Goal: Find specific page/section: Find specific page/section

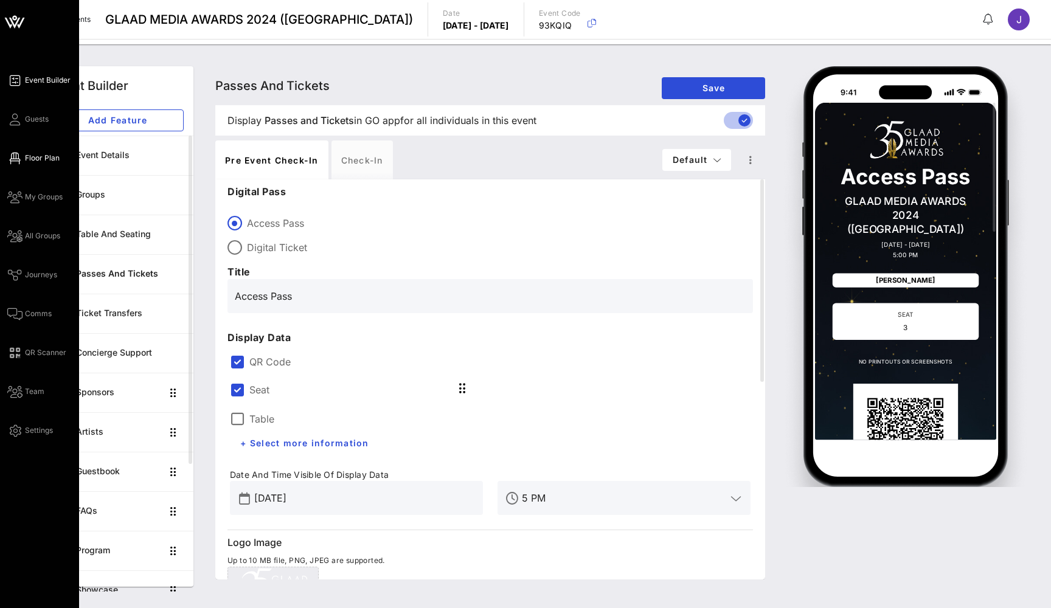
click at [18, 158] on icon at bounding box center [14, 159] width 15 height 2
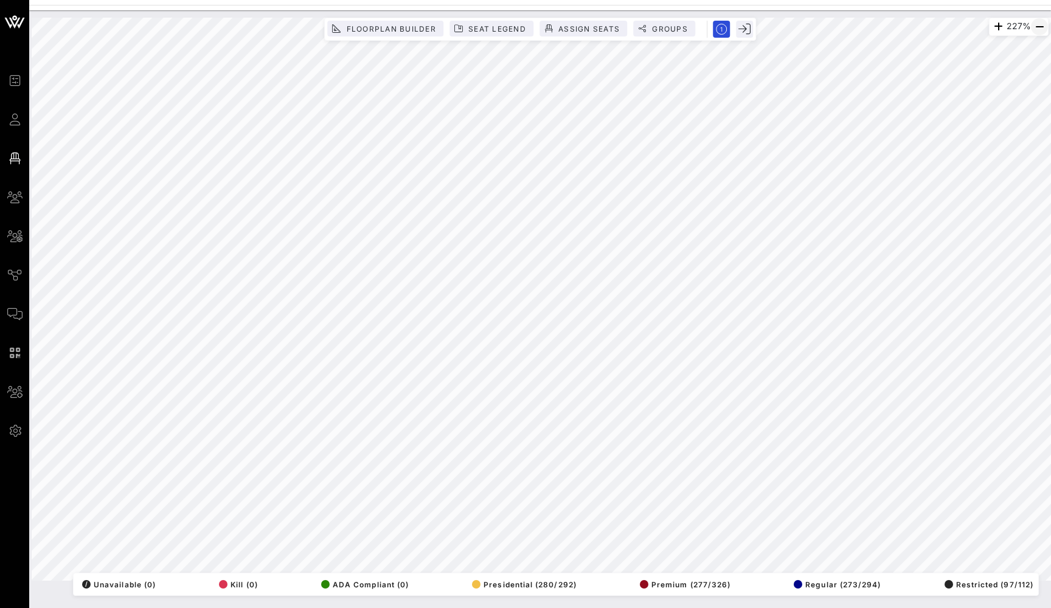
click at [1036, 27] on icon "button" at bounding box center [1040, 26] width 15 height 15
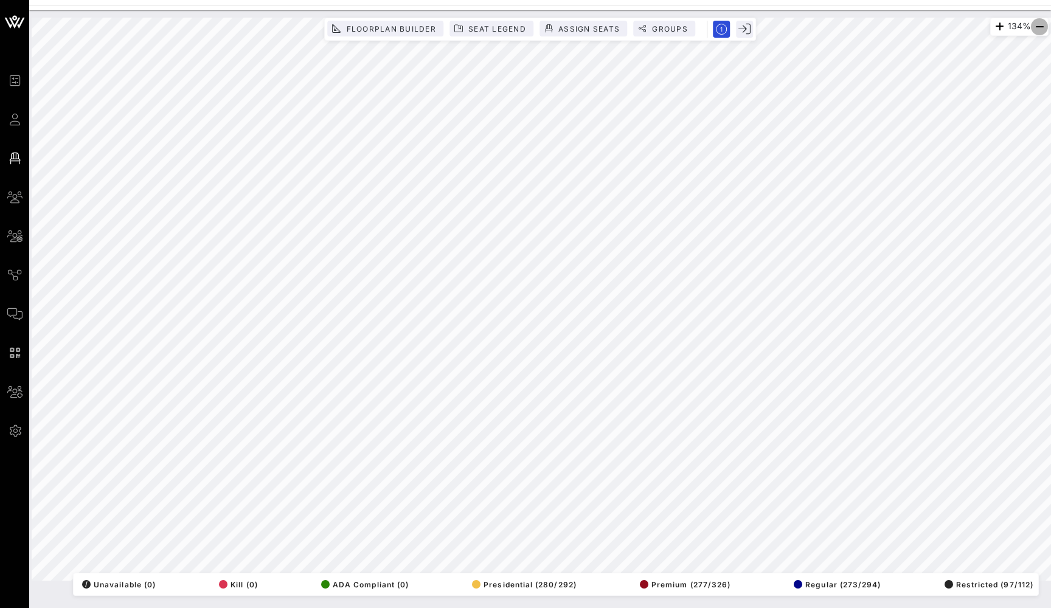
click at [1036, 27] on icon "button" at bounding box center [1040, 26] width 15 height 15
click at [1043, 26] on icon "button" at bounding box center [1040, 26] width 15 height 15
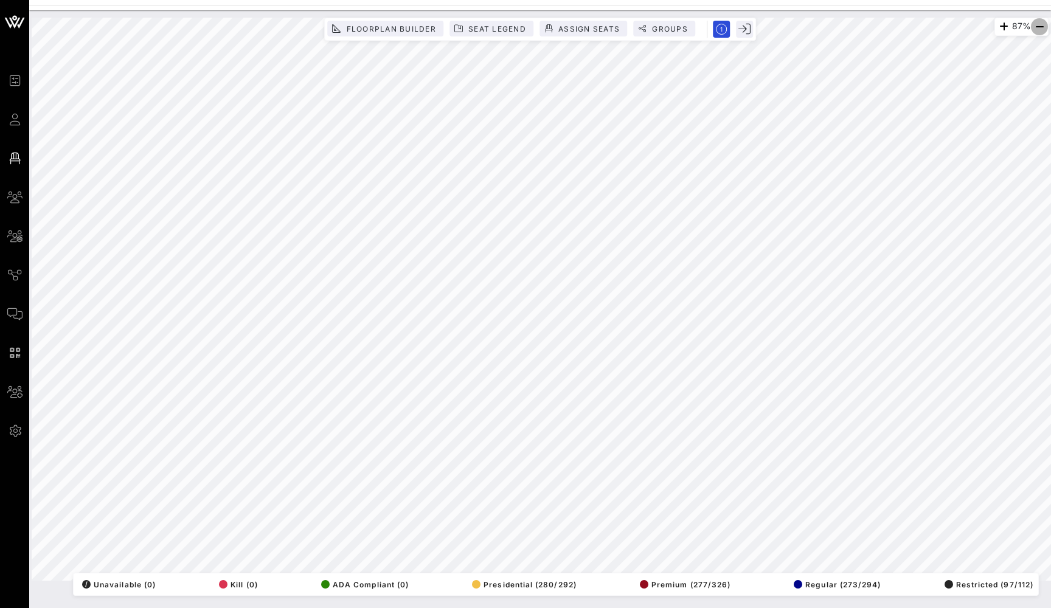
click at [1043, 26] on icon "button" at bounding box center [1040, 26] width 15 height 15
click at [1039, 22] on icon "button" at bounding box center [1040, 26] width 15 height 15
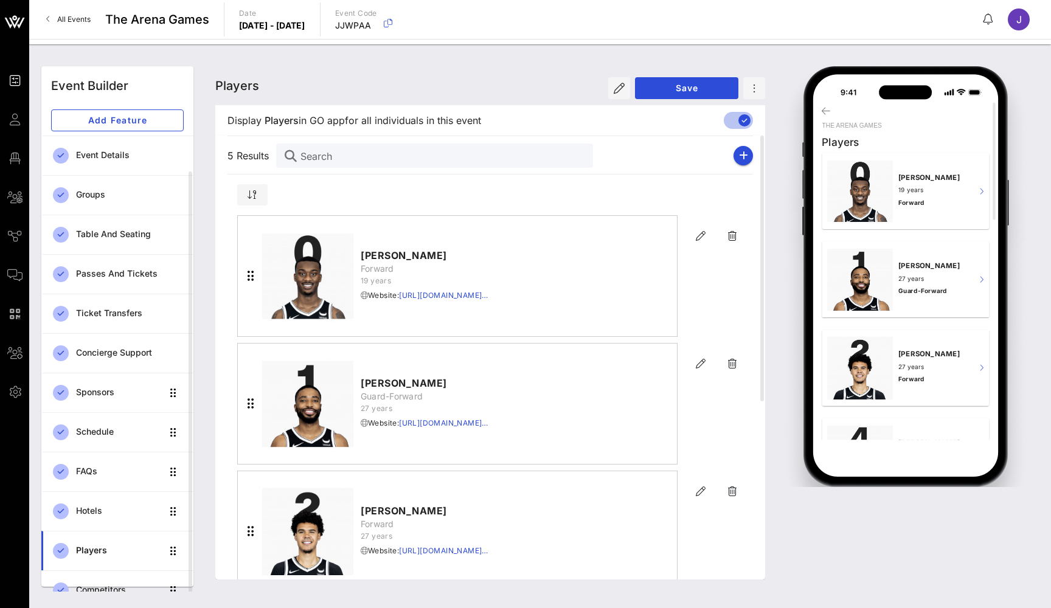
scroll to position [18, 0]
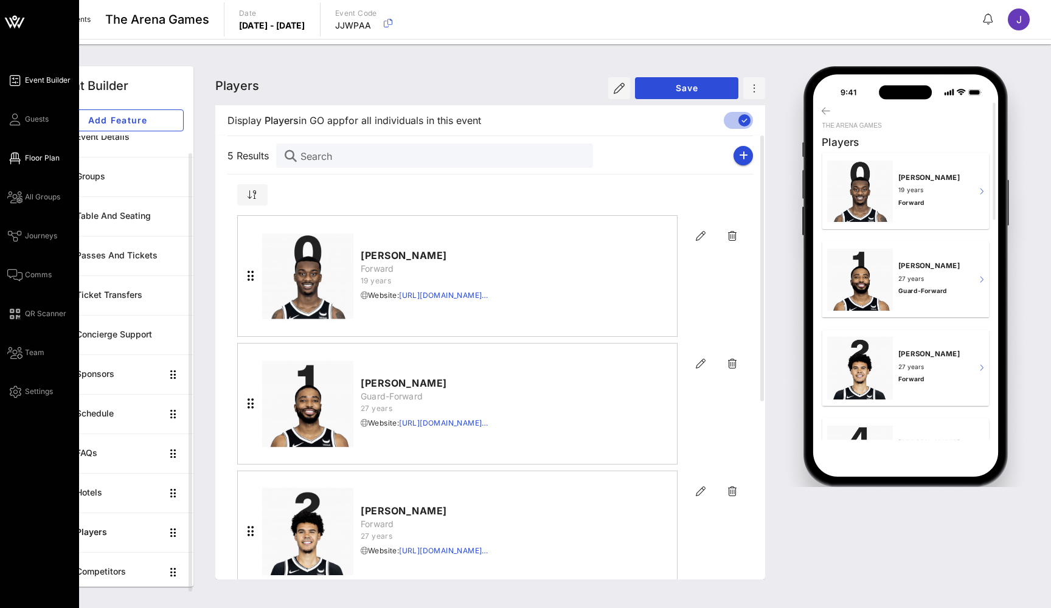
click at [16, 159] on icon at bounding box center [14, 159] width 15 height 2
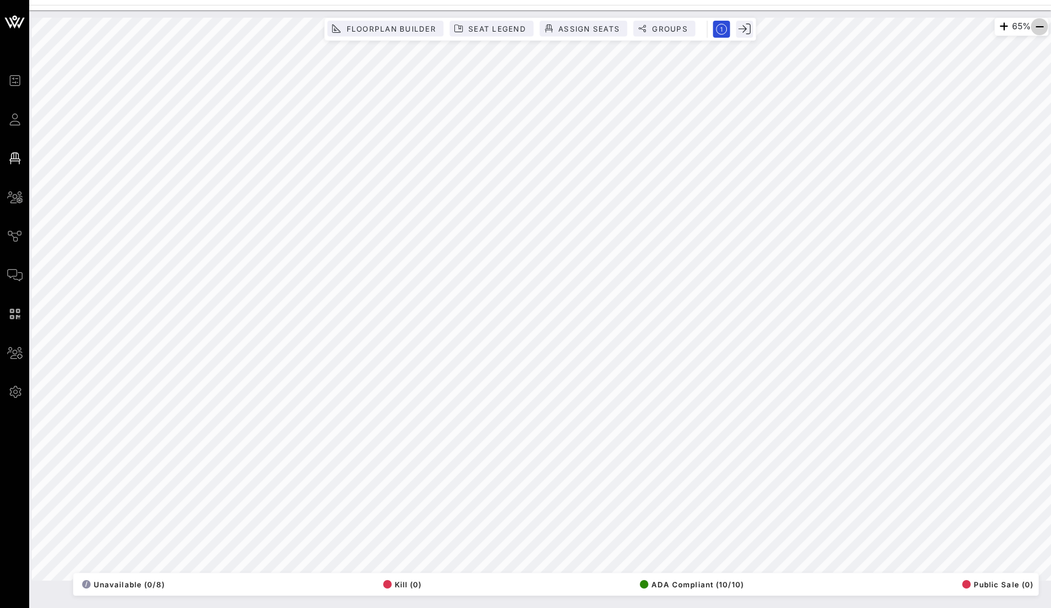
click at [1035, 25] on icon "button" at bounding box center [1040, 26] width 15 height 15
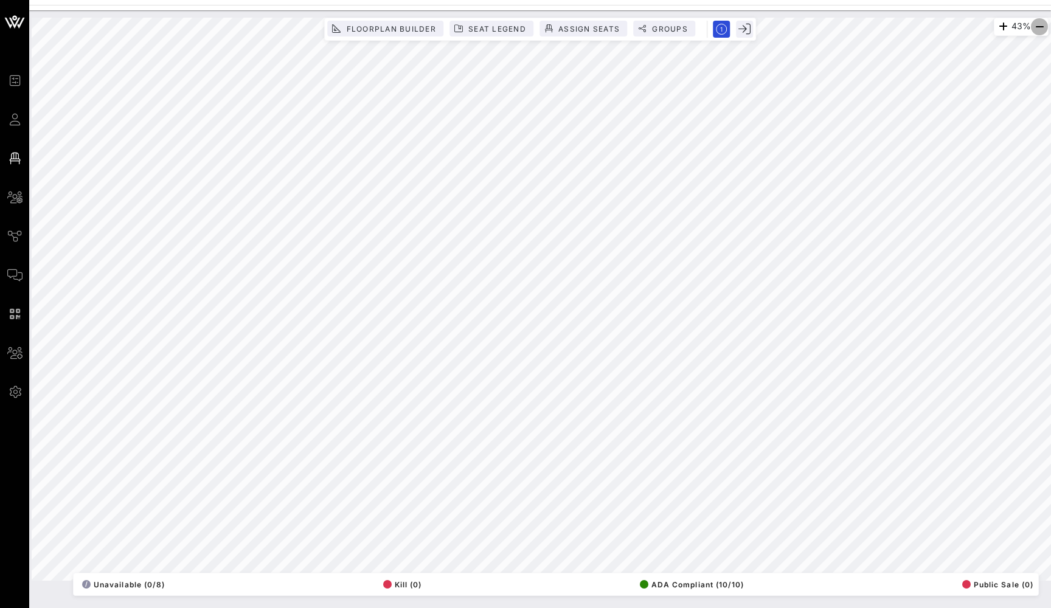
click at [1035, 25] on icon "button" at bounding box center [1040, 26] width 15 height 15
click at [1039, 24] on icon "button" at bounding box center [1040, 26] width 15 height 15
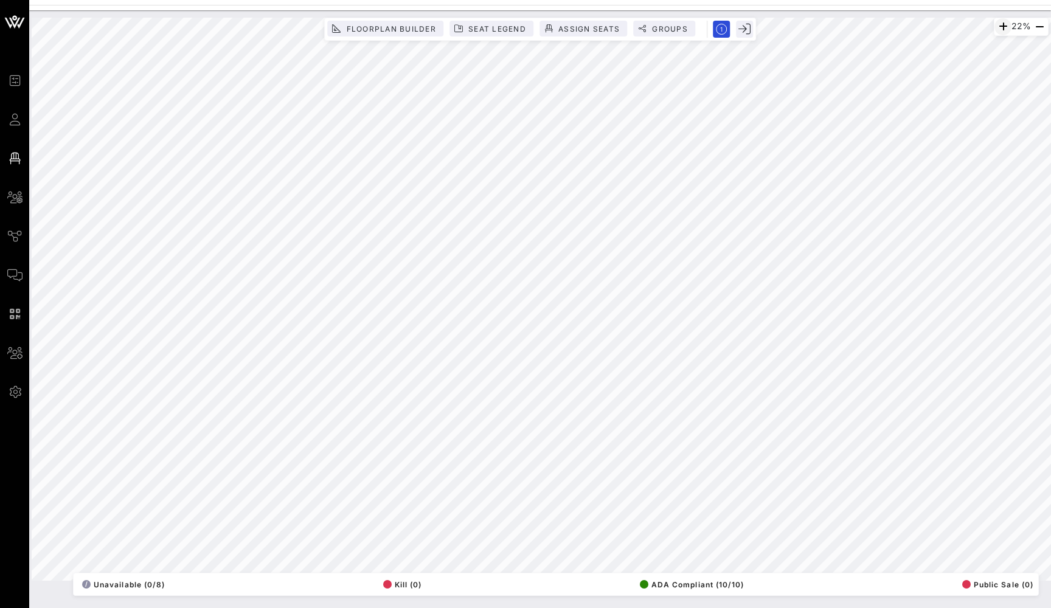
click at [997, 29] on icon "button" at bounding box center [1003, 26] width 15 height 15
click at [997, 29] on icon "button" at bounding box center [1004, 26] width 15 height 15
click at [996, 29] on icon "button" at bounding box center [1003, 26] width 15 height 15
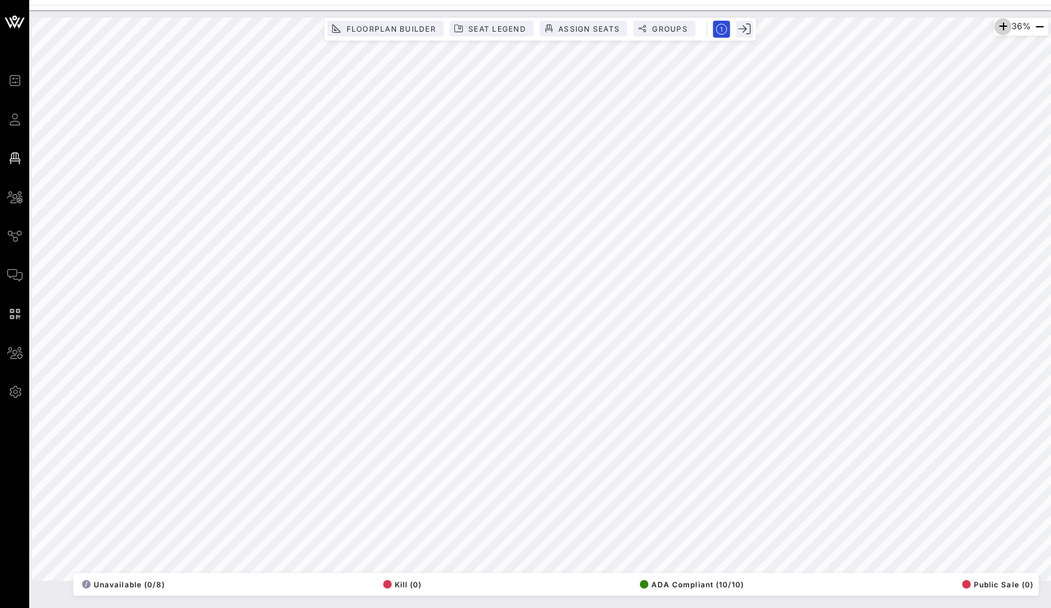
click at [996, 29] on icon "button" at bounding box center [1003, 26] width 15 height 15
click at [997, 29] on icon "button" at bounding box center [1004, 26] width 15 height 15
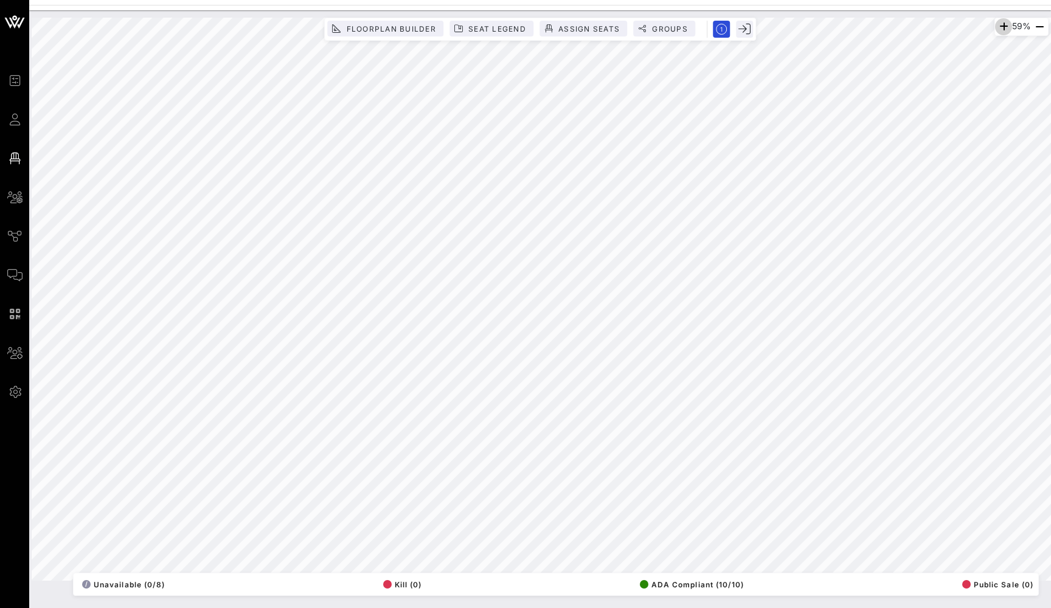
click at [997, 29] on icon "button" at bounding box center [1004, 26] width 15 height 15
click at [1002, 21] on icon "button" at bounding box center [1004, 26] width 15 height 15
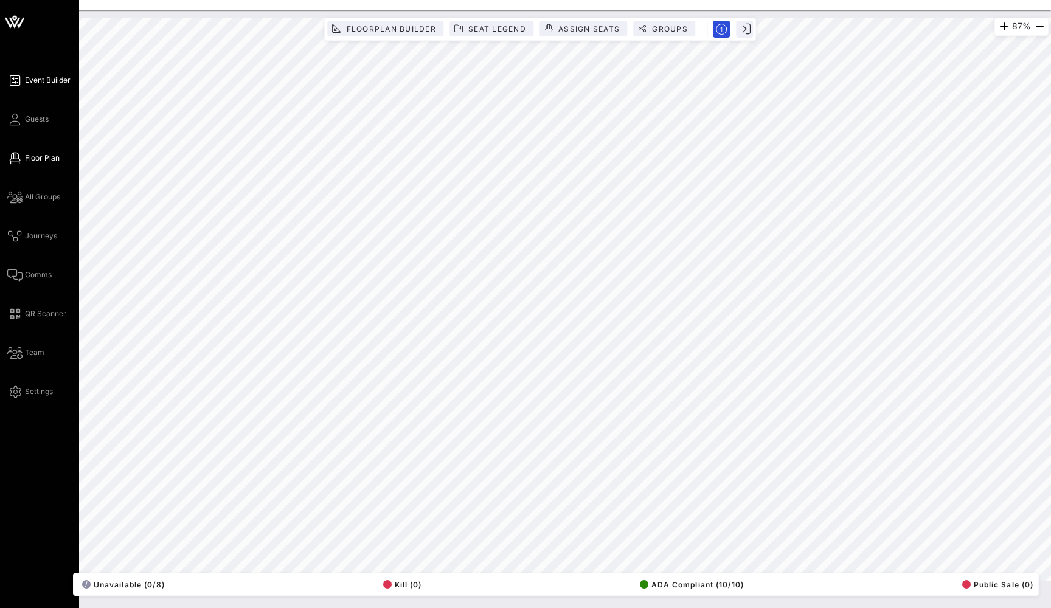
click at [17, 80] on icon at bounding box center [14, 81] width 15 height 2
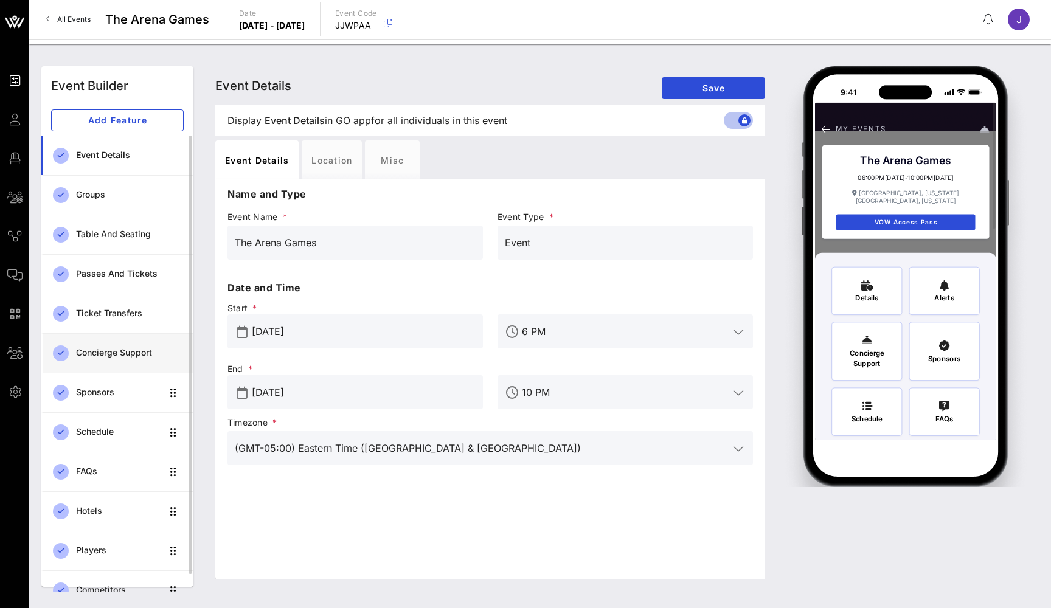
scroll to position [18, 0]
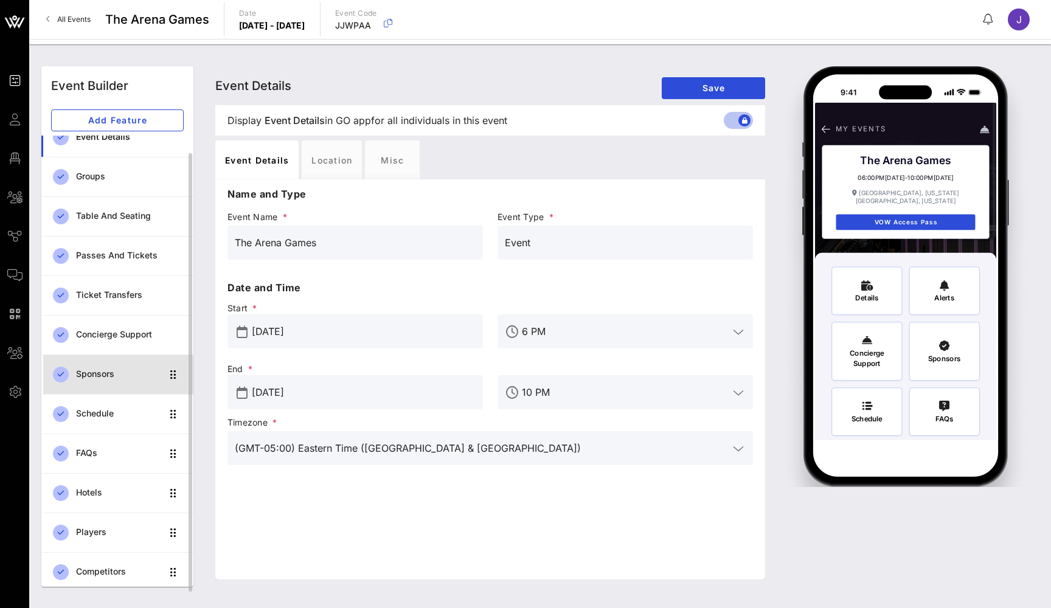
click at [89, 383] on div "Sponsors" at bounding box center [119, 374] width 86 height 25
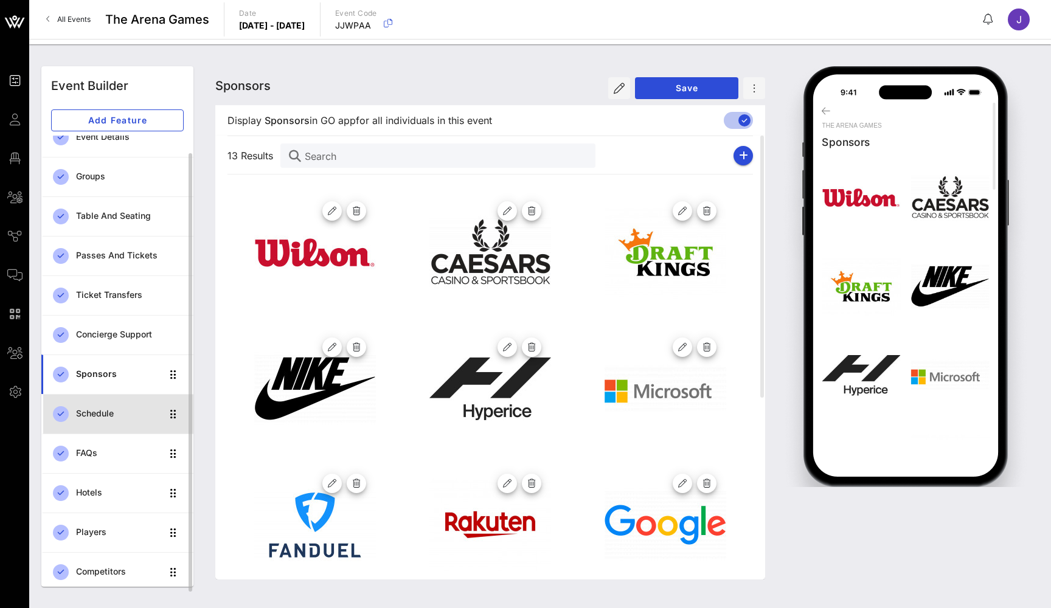
click at [91, 428] on link "Schedule" at bounding box center [117, 414] width 152 height 40
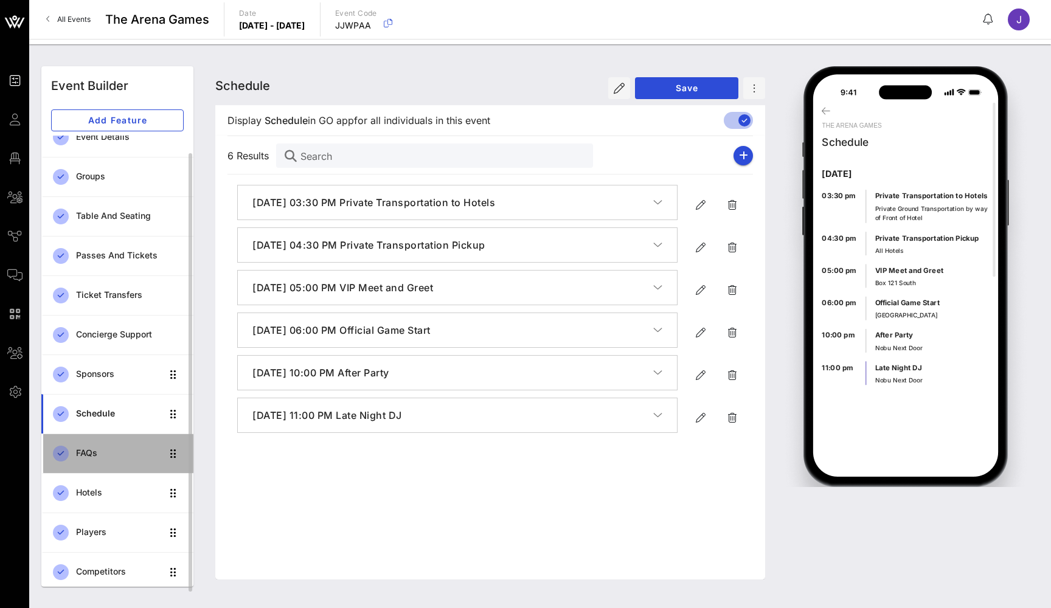
click at [89, 458] on div "FAQs" at bounding box center [119, 453] width 86 height 10
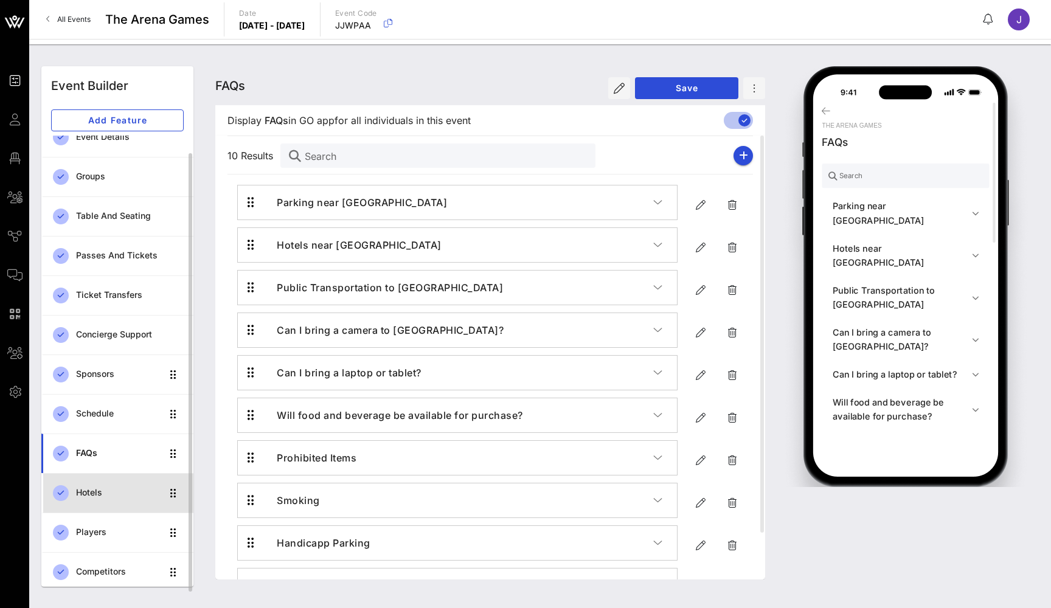
click at [72, 493] on link "Hotels" at bounding box center [117, 493] width 152 height 40
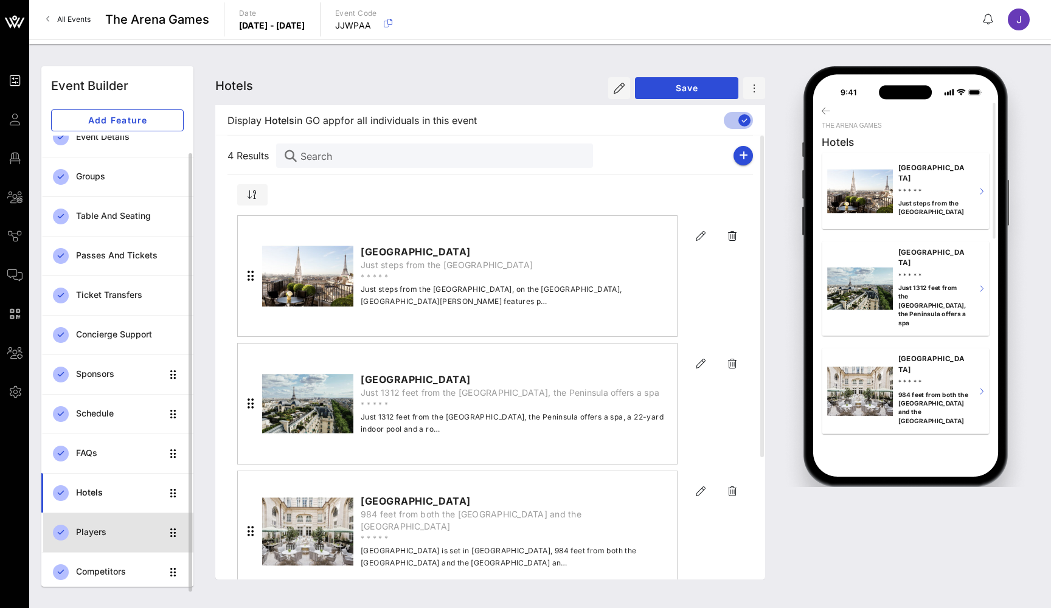
click at [112, 526] on div "Players" at bounding box center [119, 532] width 86 height 25
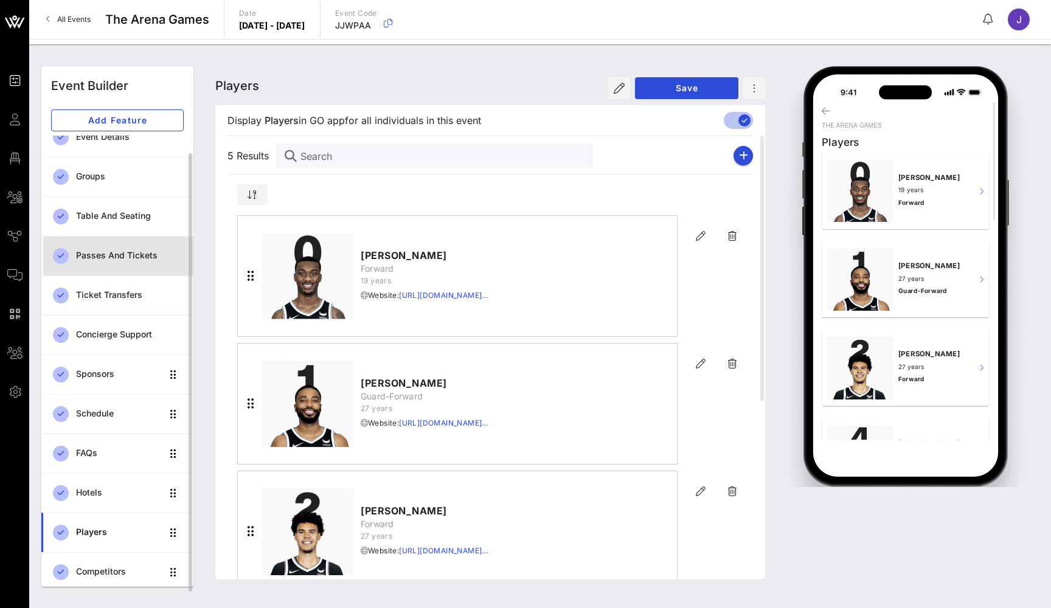
click at [128, 255] on div "Passes and Tickets" at bounding box center [130, 256] width 108 height 10
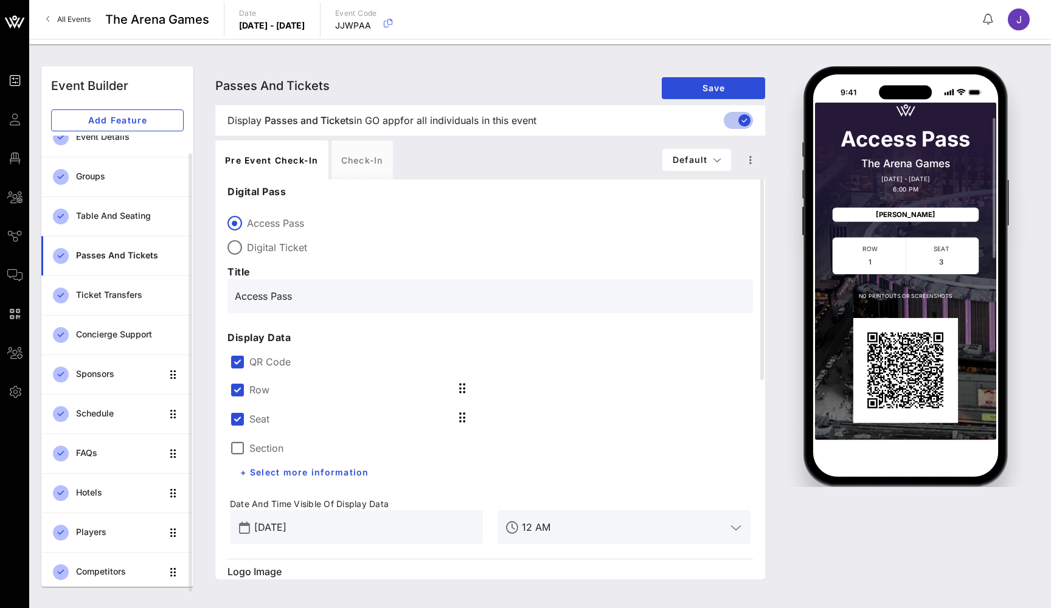
scroll to position [19, 0]
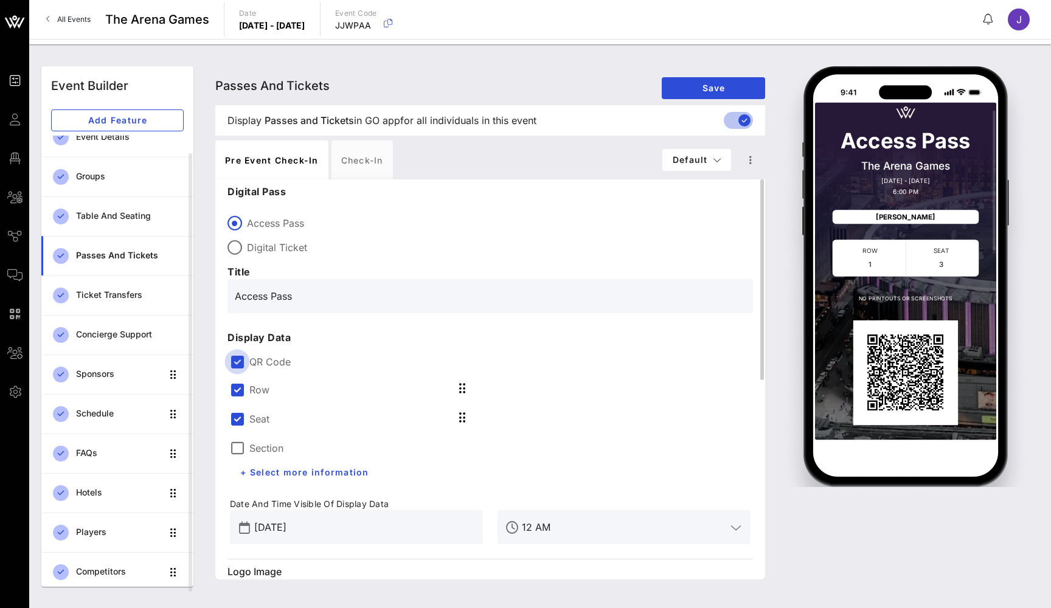
click at [243, 358] on div at bounding box center [237, 362] width 21 height 21
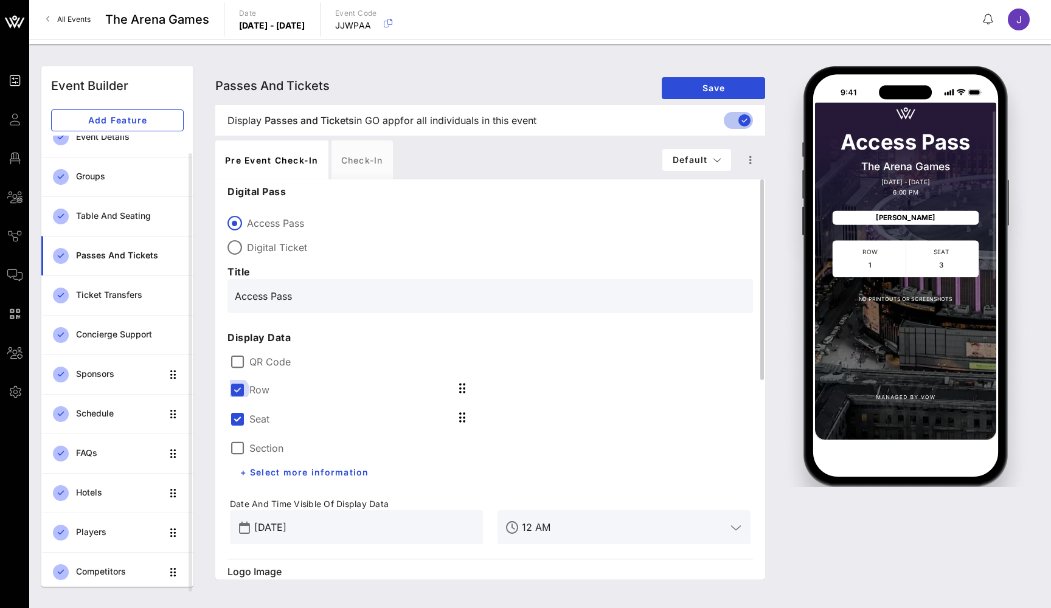
click at [243, 390] on div at bounding box center [237, 390] width 21 height 21
click at [243, 414] on div at bounding box center [237, 419] width 21 height 21
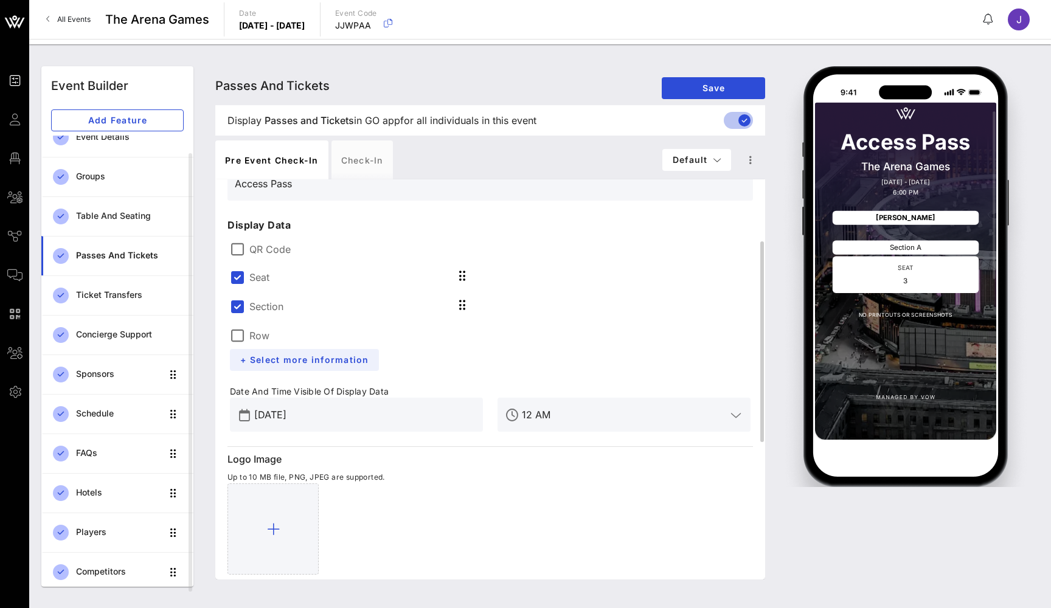
scroll to position [116, 0]
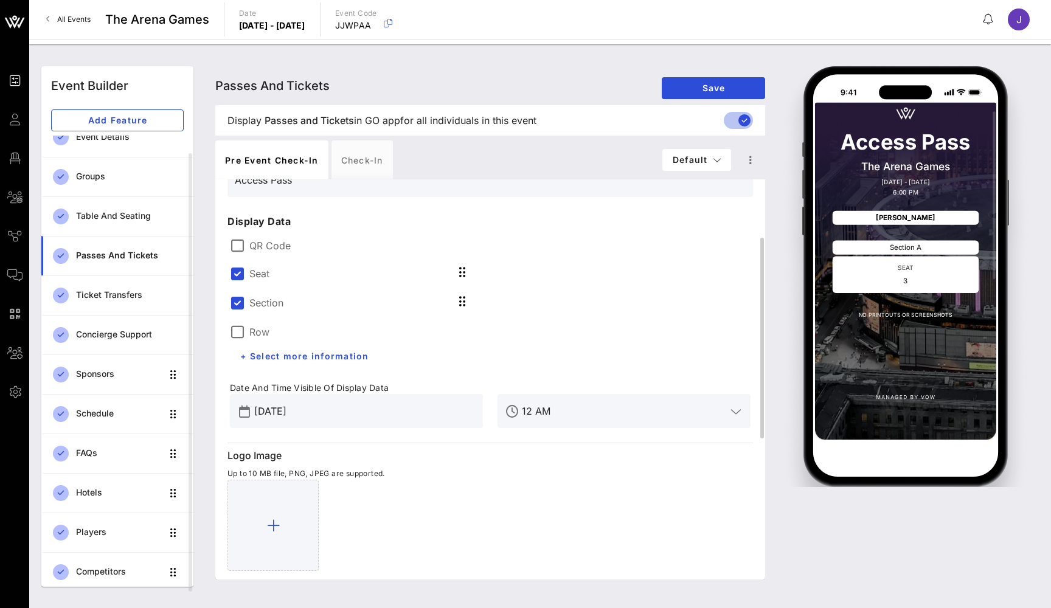
click at [354, 400] on div "[DATE]" at bounding box center [364, 411] width 221 height 34
click at [354, 416] on input "[DATE]" at bounding box center [364, 411] width 221 height 19
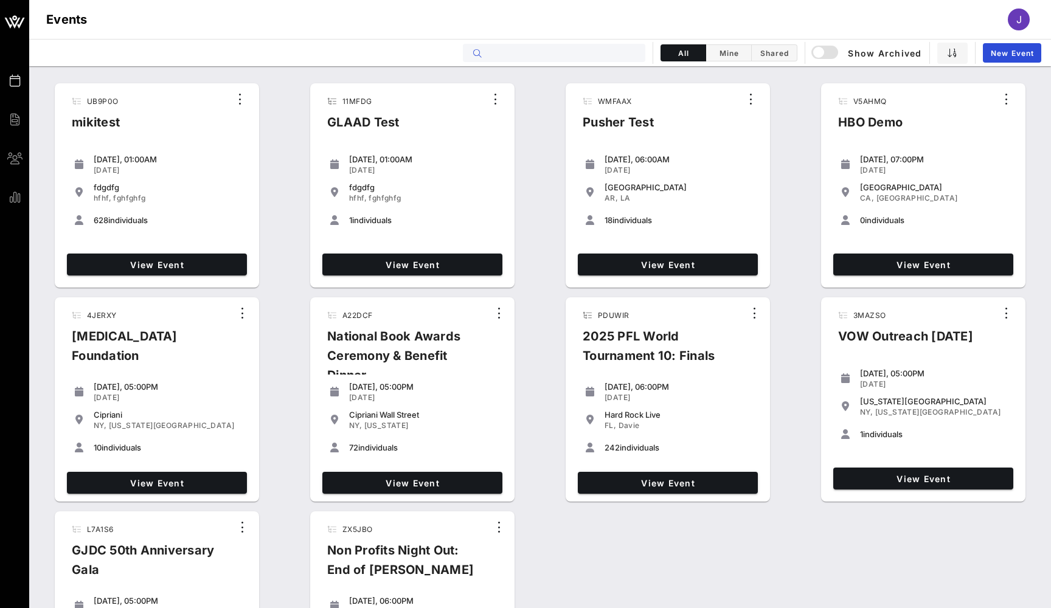
click at [507, 56] on input "text" at bounding box center [562, 53] width 151 height 16
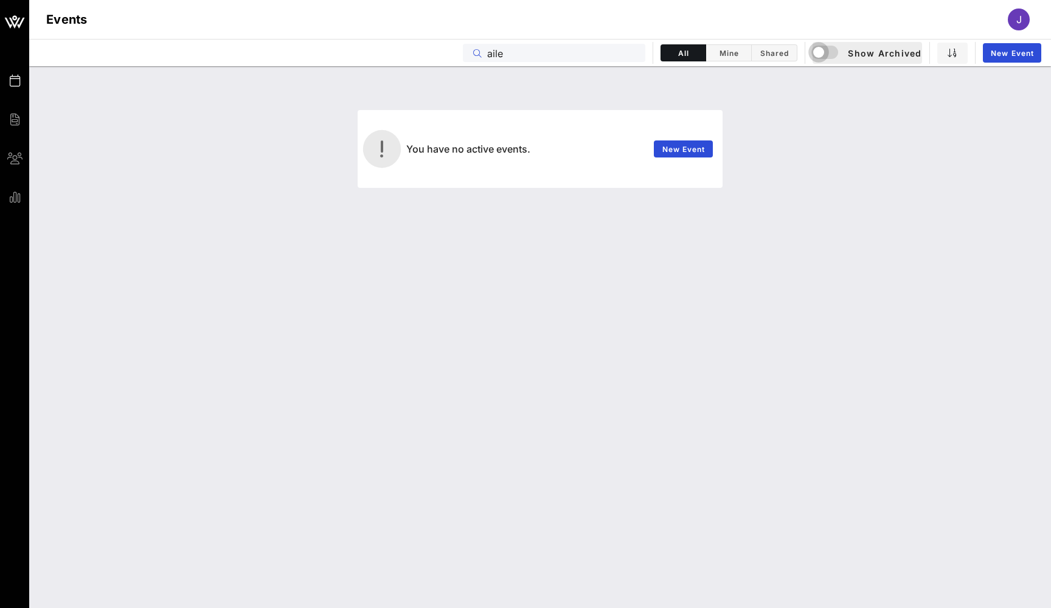
type input "aile"
click at [826, 59] on div "button" at bounding box center [818, 52] width 17 height 17
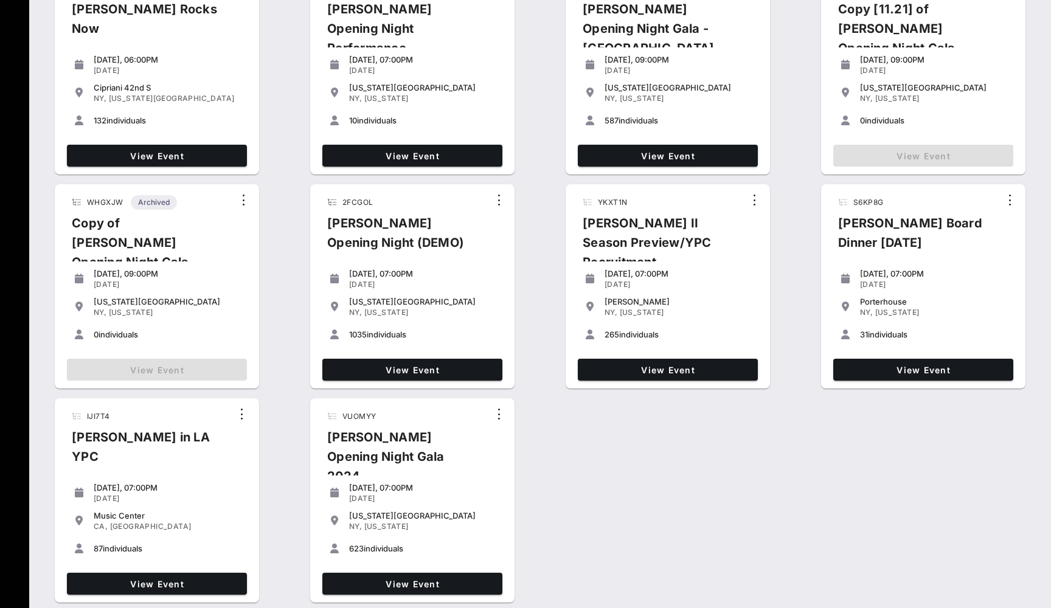
scroll to position [327, 0]
click at [420, 585] on span "View Event" at bounding box center [412, 584] width 170 height 10
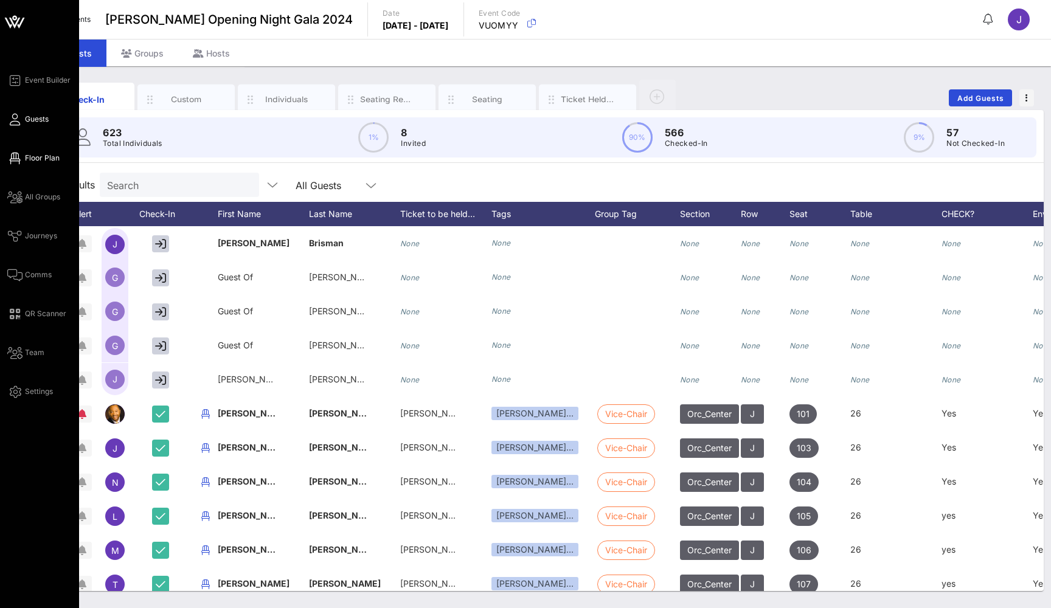
click at [20, 159] on icon at bounding box center [14, 159] width 15 height 2
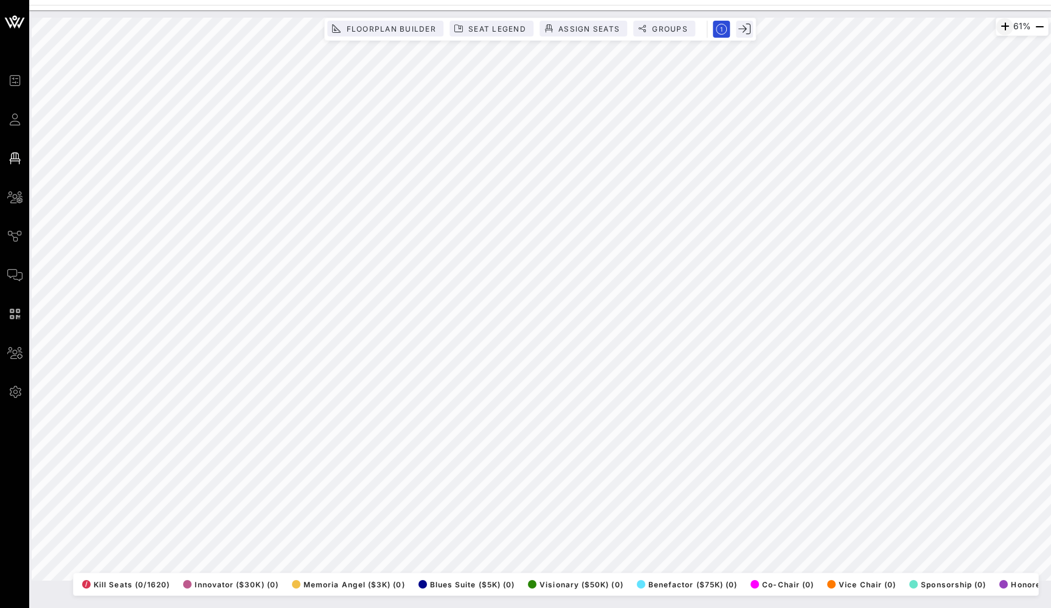
click at [998, 32] on icon "button" at bounding box center [1005, 26] width 15 height 15
click at [997, 32] on icon "button" at bounding box center [1004, 26] width 15 height 15
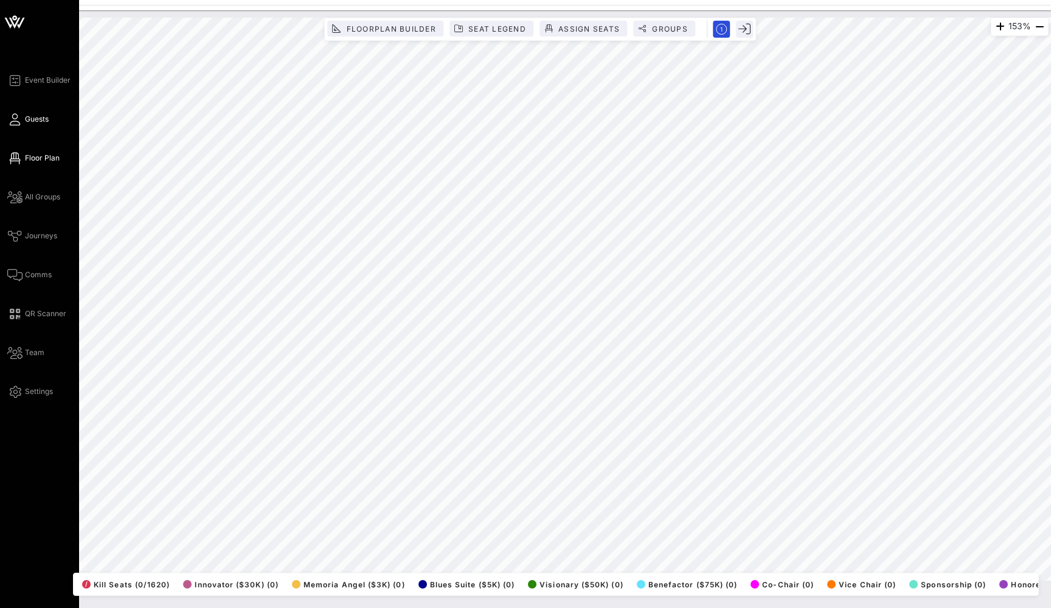
click at [37, 117] on span "Guests" at bounding box center [37, 119] width 24 height 11
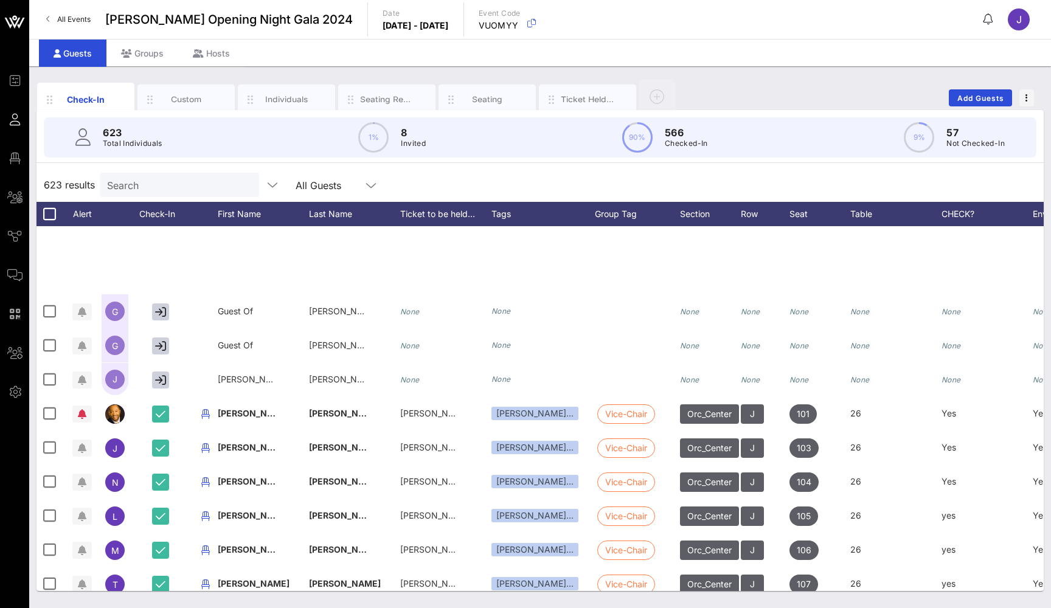
scroll to position [265, 0]
